Goal: Information Seeking & Learning: Learn about a topic

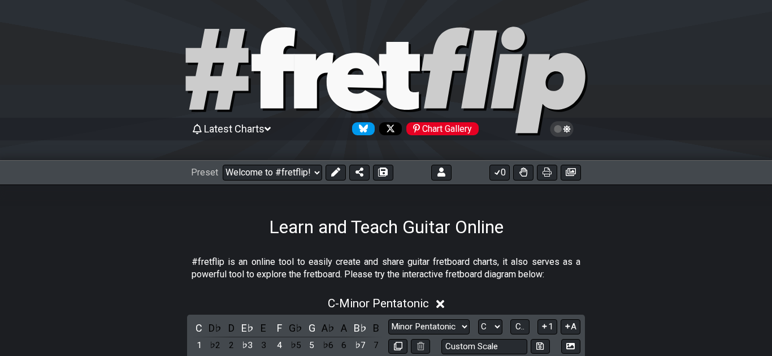
select select "C"
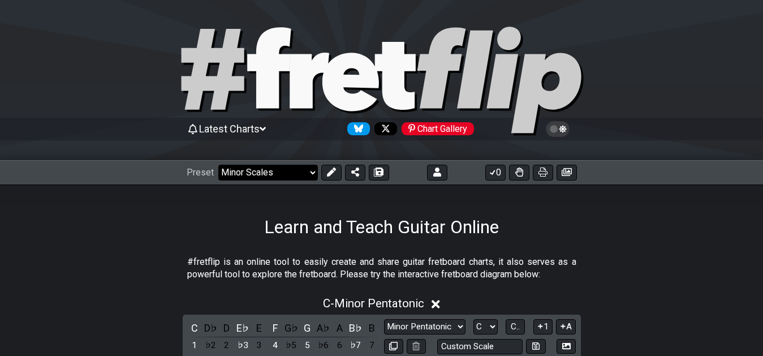
click option "Minor Scales" at bounding box center [0, 0] width 0 height 0
select select "/welcome"
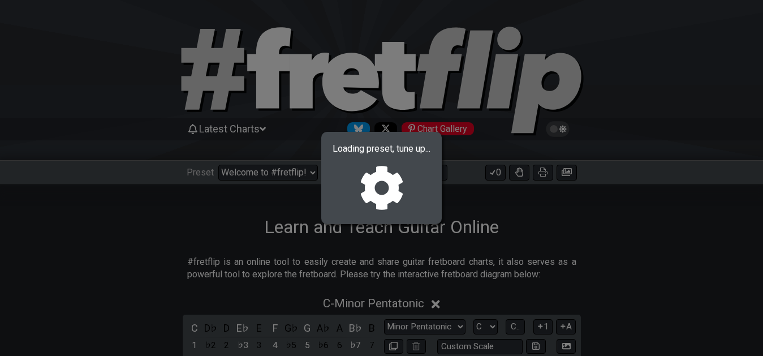
select select "A"
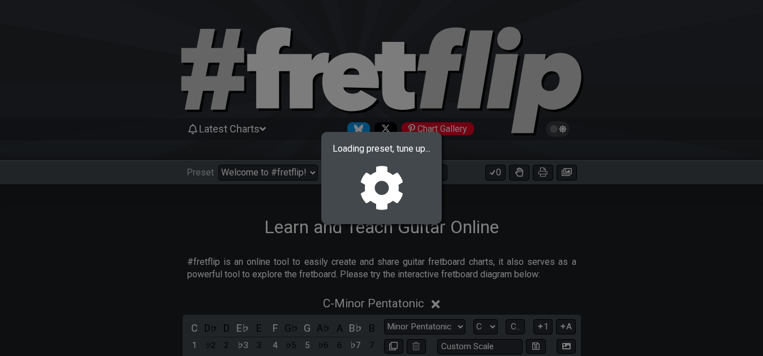
select select "A"
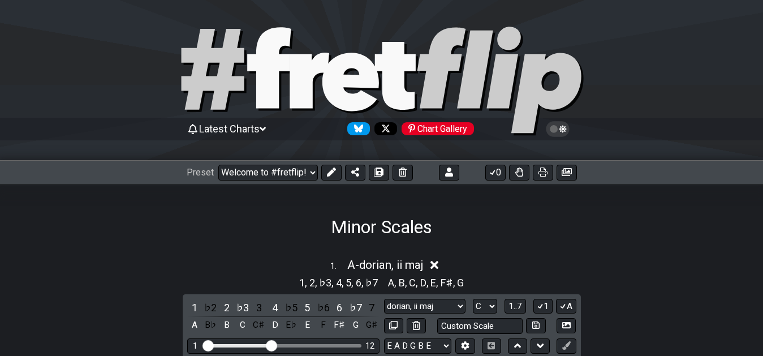
select select "/022CFZBA6"
select select "dorian, ii maj"
select select "A"
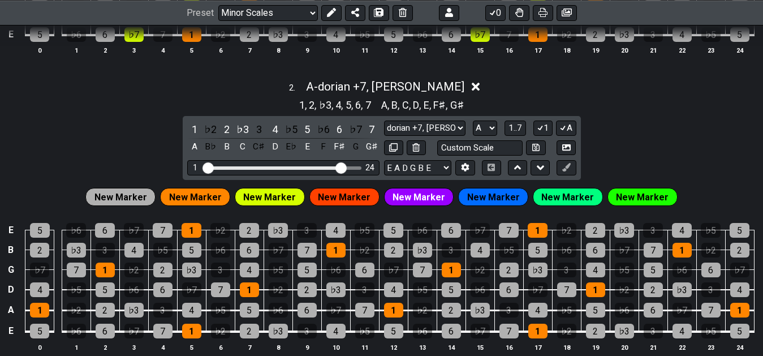
scroll to position [519, 0]
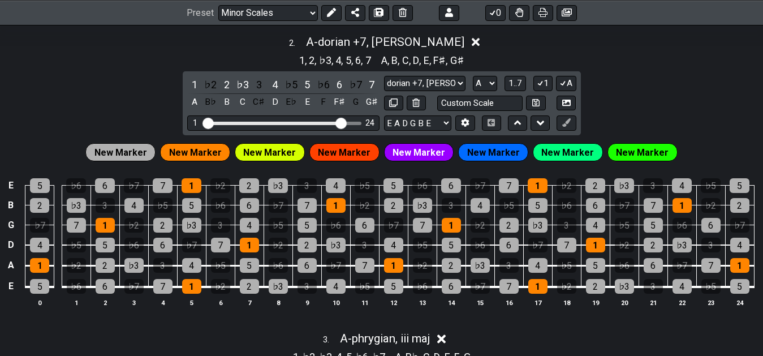
click at [595, 103] on div "2 . A - dorian +7, [PERSON_NAME] min 1 , 2 , ♭3 , 4 , 5 , 6 , 7 A , B , C , D ,…" at bounding box center [381, 175] width 763 height 294
